Goal: Task Accomplishment & Management: Manage account settings

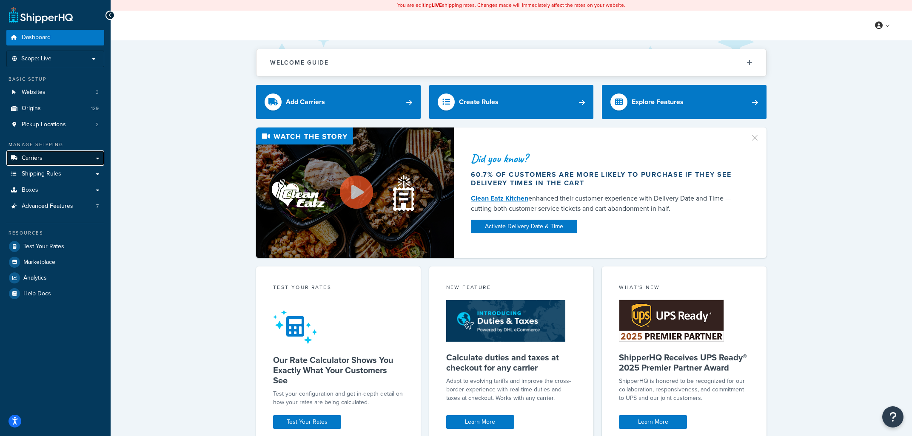
click at [59, 162] on link "Carriers" at bounding box center [55, 159] width 98 height 16
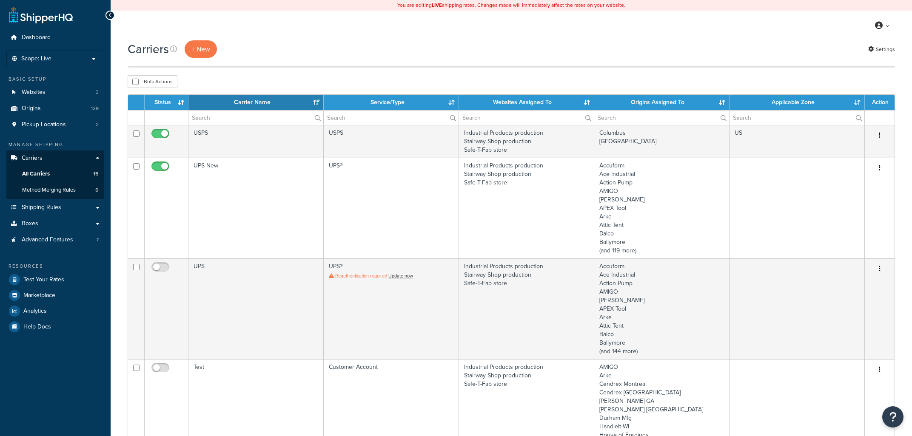
select select "15"
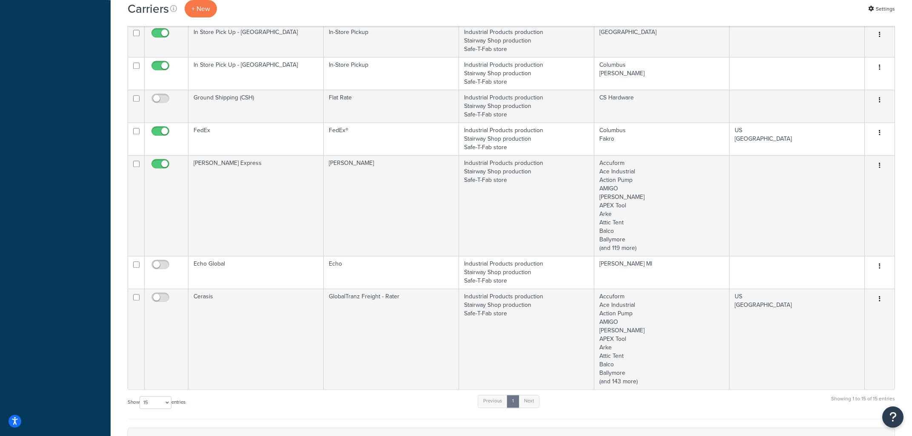
scroll to position [715, 0]
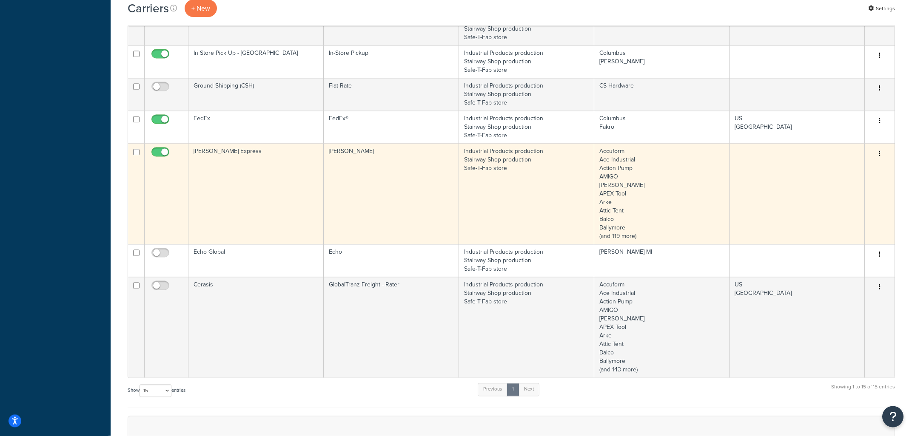
click at [271, 174] on td "[PERSON_NAME] Express" at bounding box center [255, 194] width 135 height 101
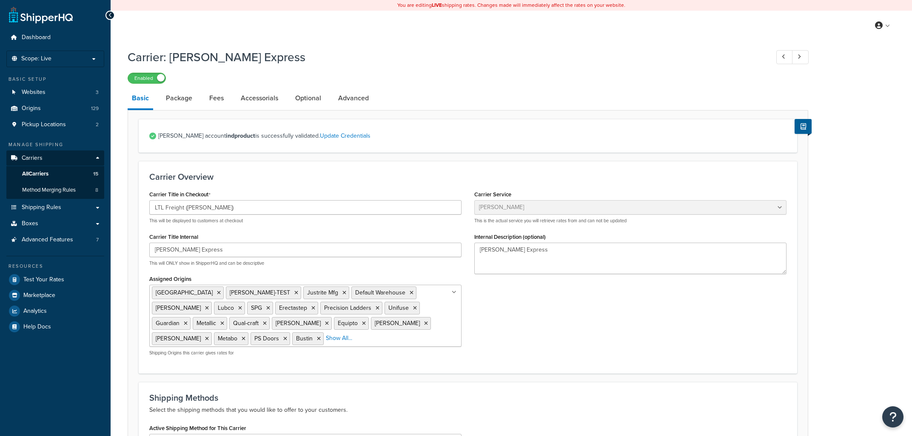
select select "estesFreight"
click at [258, 102] on link "Accessorials" at bounding box center [260, 98] width 46 height 20
select select "residential"
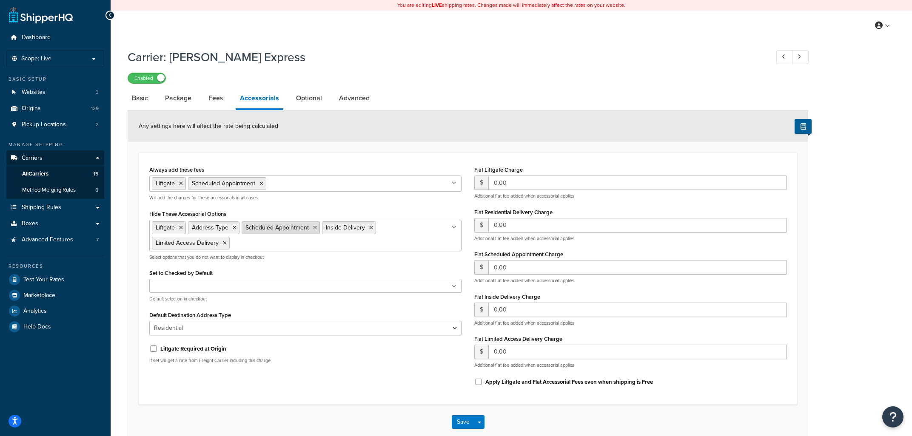
click at [315, 229] on icon at bounding box center [315, 227] width 4 height 5
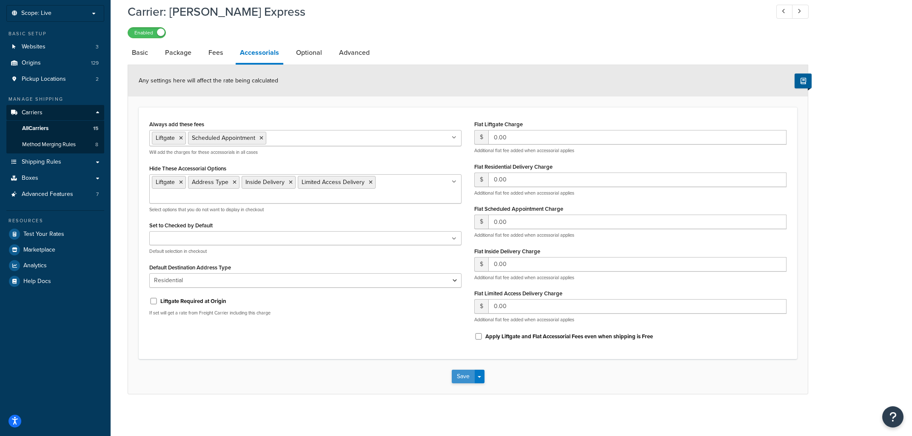
click at [462, 379] on button "Save" at bounding box center [463, 377] width 23 height 14
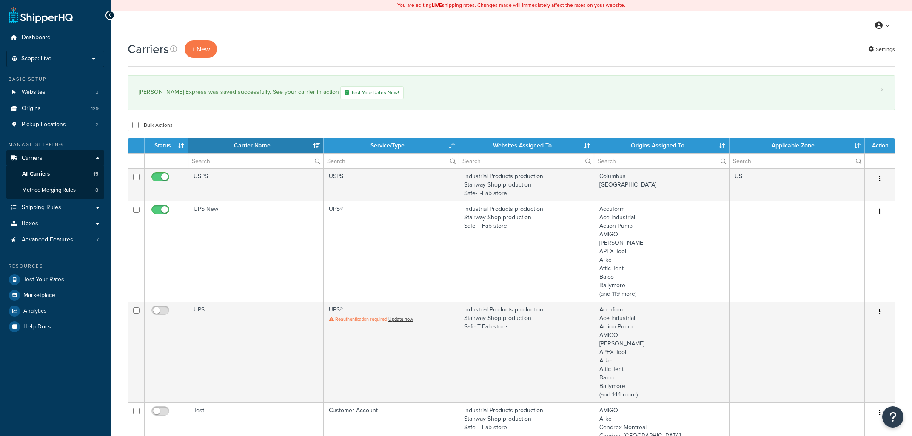
select select "15"
